Goal: Task Accomplishment & Management: Use online tool/utility

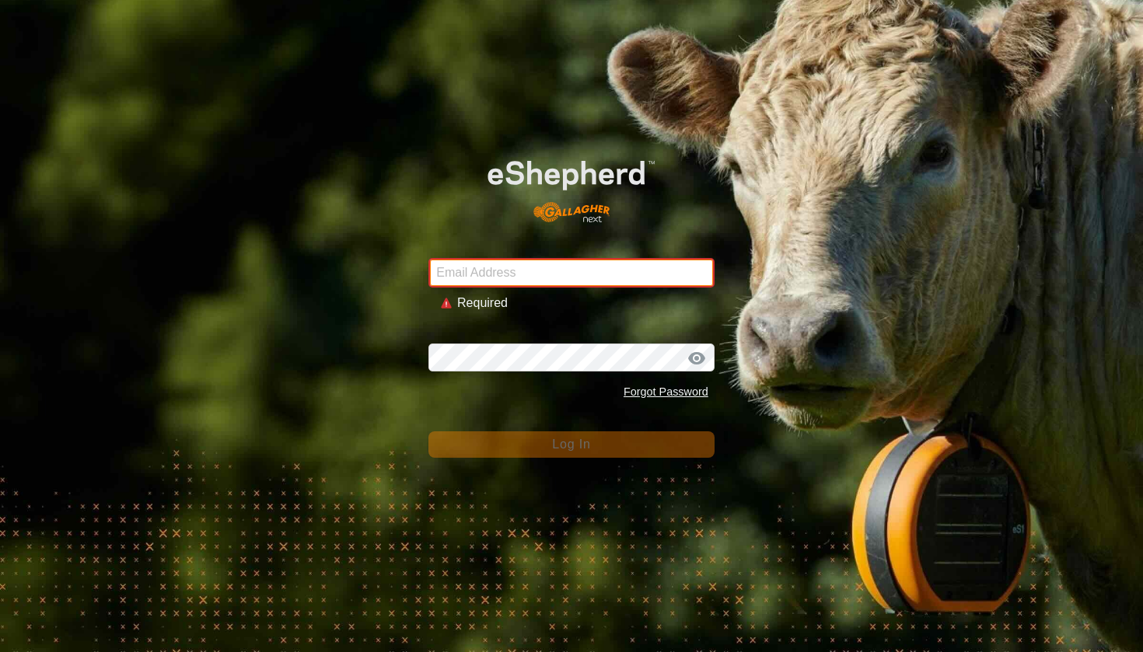
type input "[EMAIL_ADDRESS][DOMAIN_NAME]"
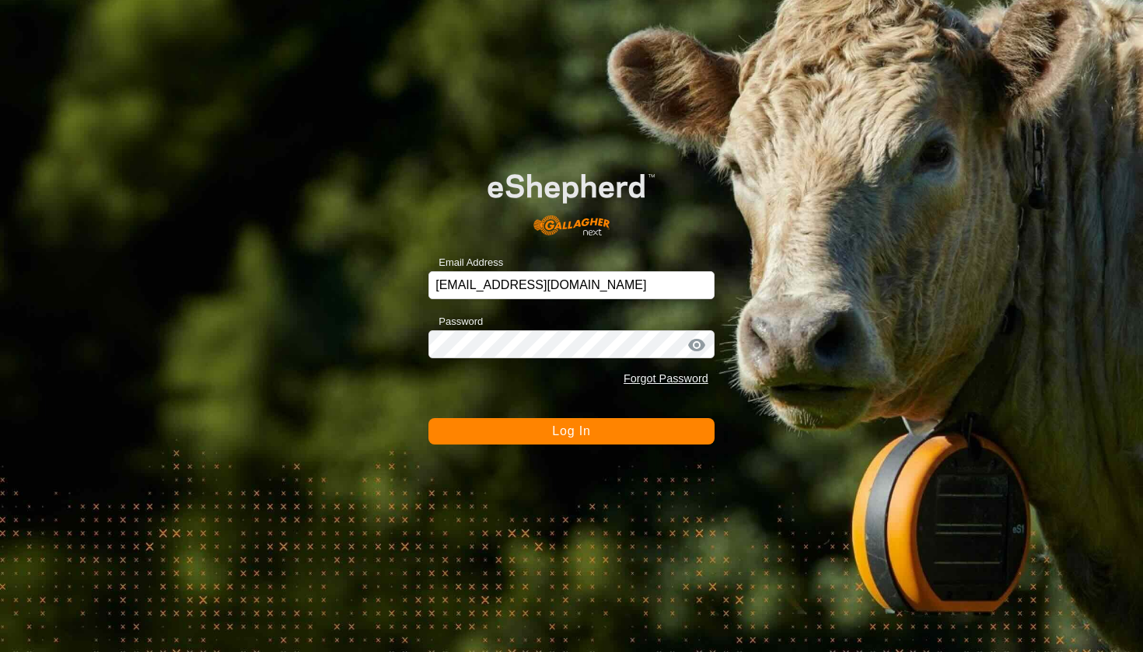
click at [579, 425] on span "Log In" at bounding box center [571, 431] width 38 height 13
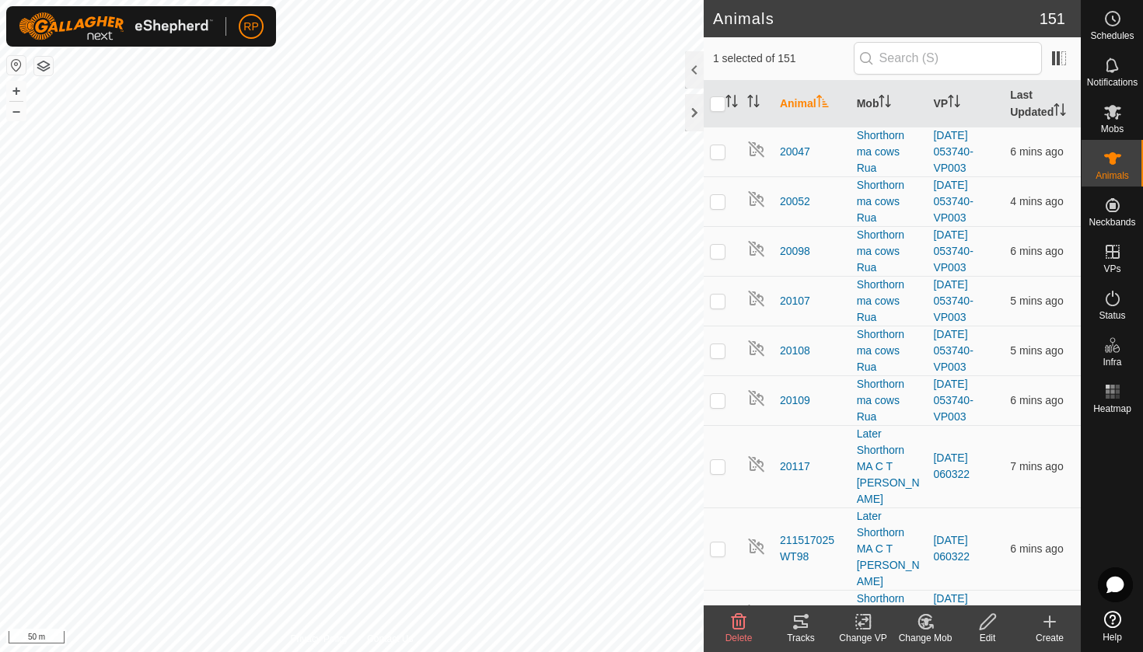
click at [809, 630] on icon at bounding box center [801, 622] width 19 height 19
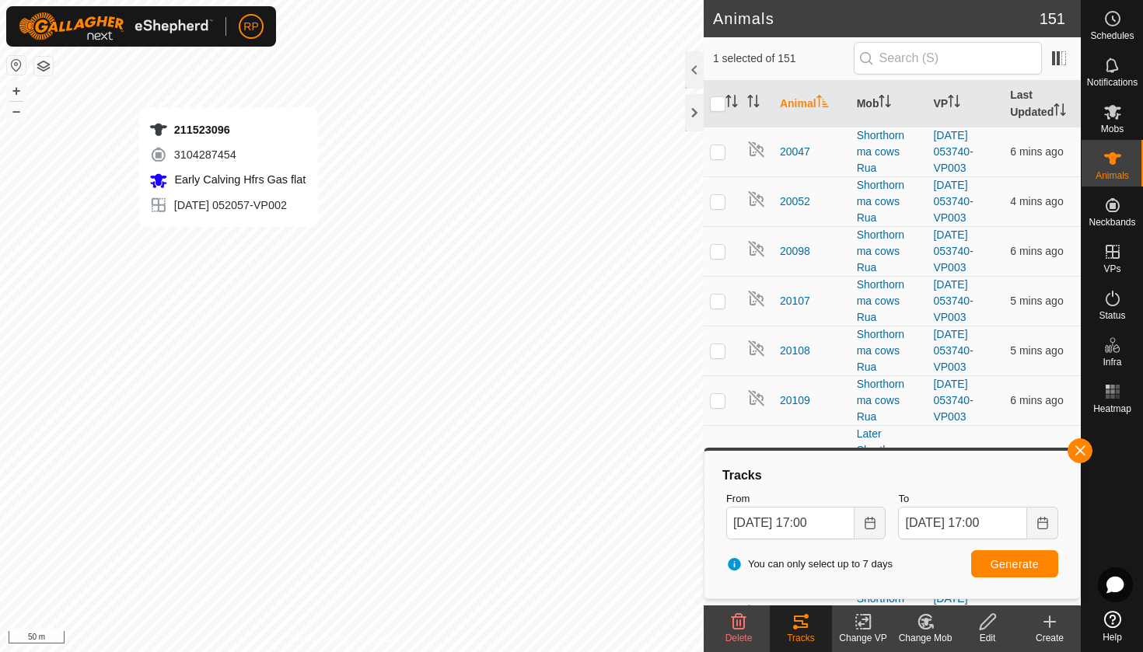
checkbox input "false"
checkbox input "true"
checkbox input "false"
click at [996, 561] on span "Generate" at bounding box center [1015, 564] width 48 height 12
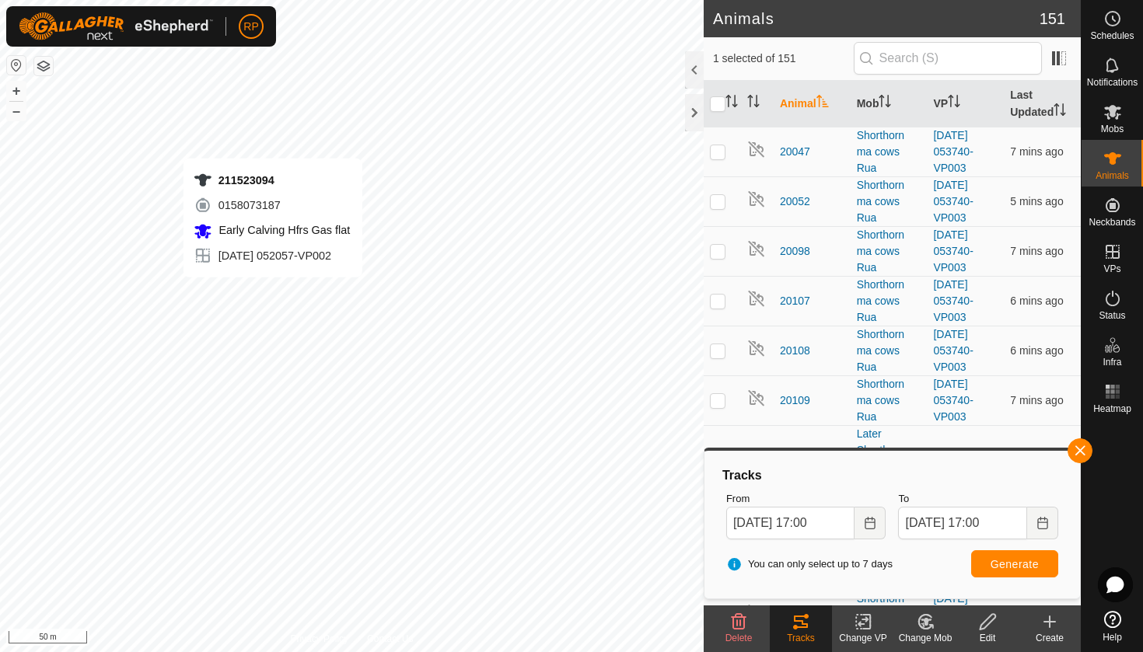
checkbox input "false"
checkbox input "true"
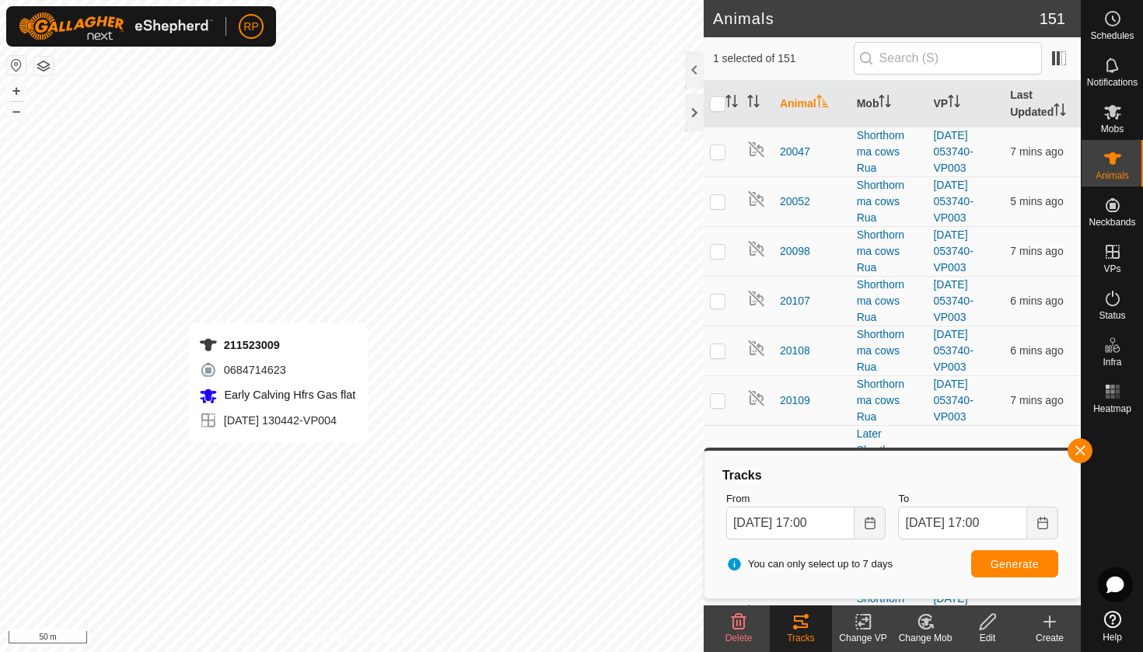
checkbox input "true"
checkbox input "false"
click at [1005, 563] on span "Generate" at bounding box center [1015, 564] width 48 height 12
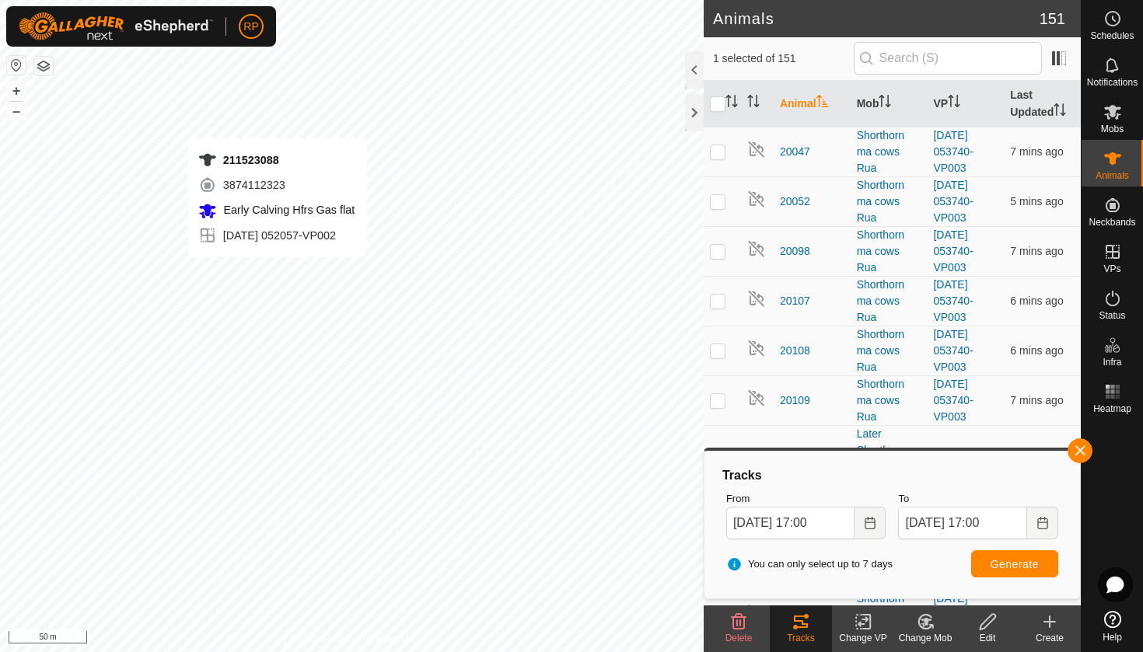
checkbox input "false"
click at [995, 570] on button "Generate" at bounding box center [1014, 564] width 87 height 27
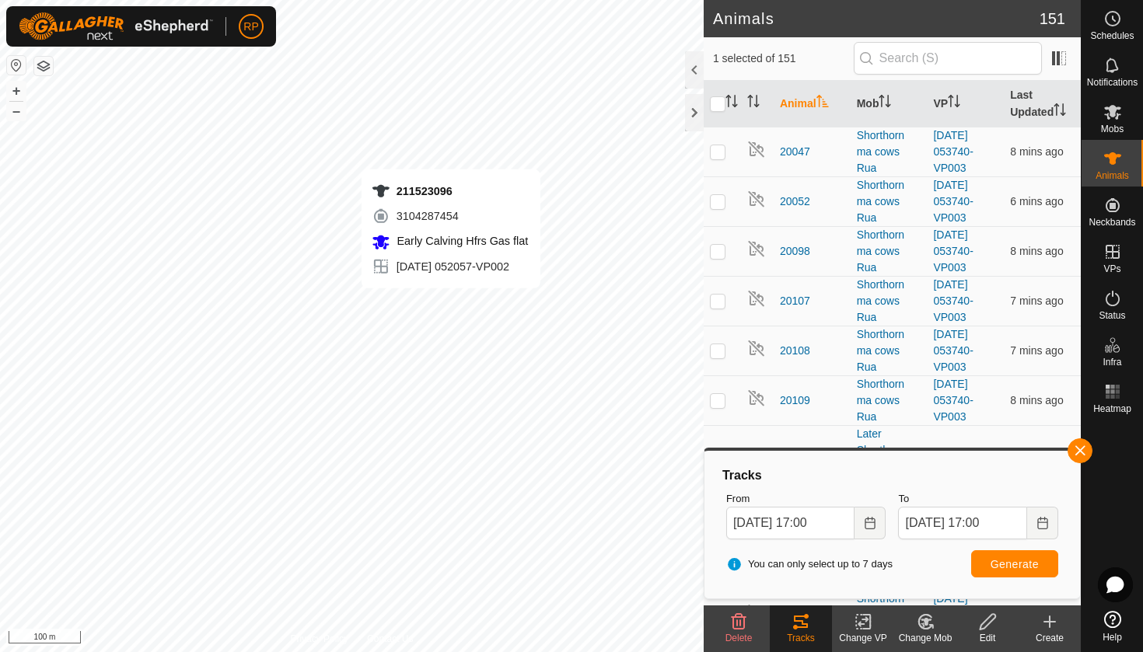
checkbox input "false"
checkbox input "true"
click at [1106, 168] on es-animals-svg-icon at bounding box center [1113, 158] width 28 height 25
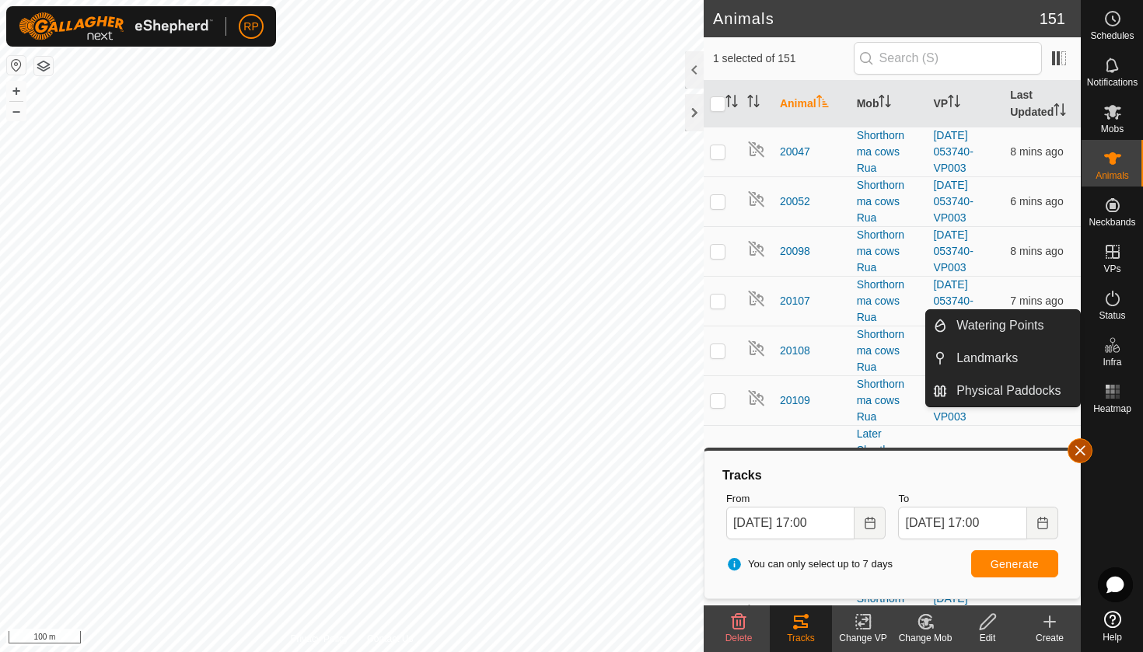
click at [1079, 453] on button "button" at bounding box center [1080, 451] width 25 height 25
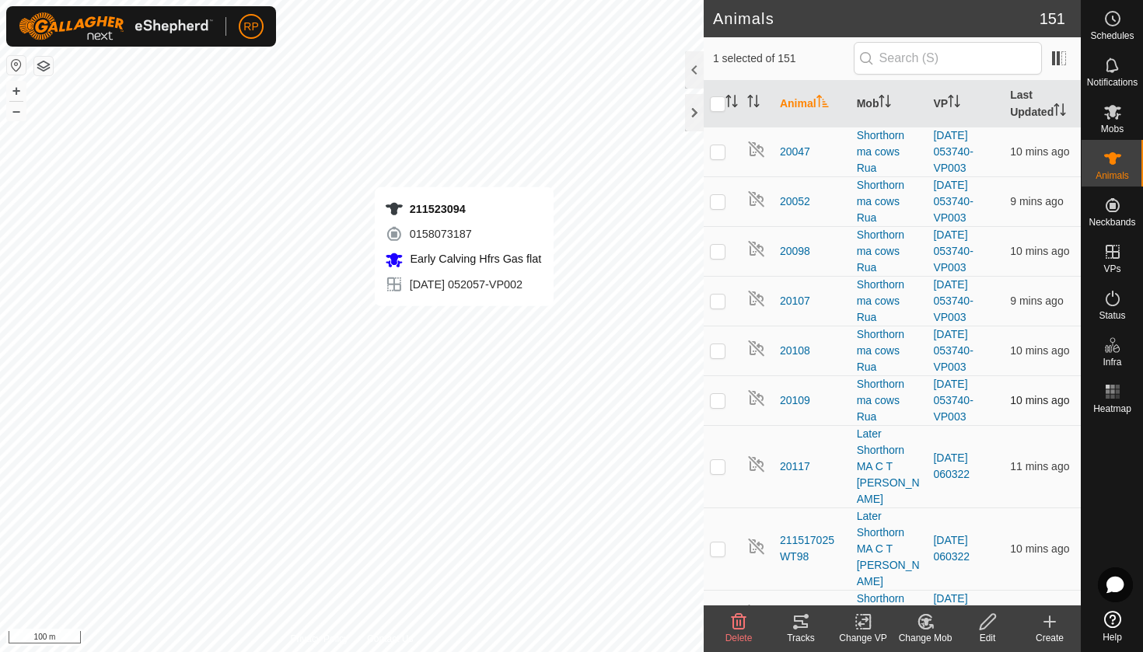
checkbox input "true"
checkbox input "false"
